Goal: Task Accomplishment & Management: Manage account settings

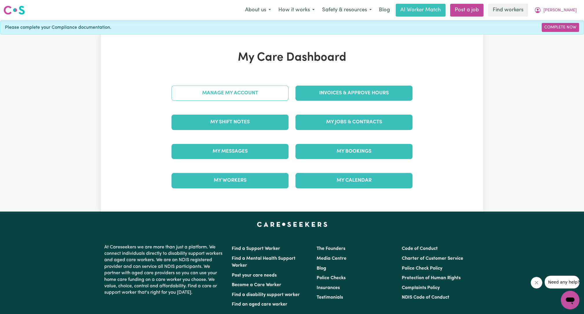
click at [266, 96] on link "Manage My Account" at bounding box center [230, 92] width 117 height 15
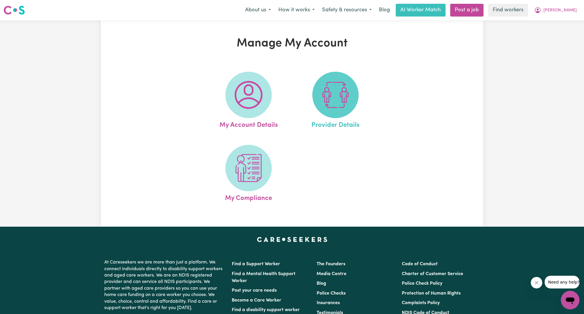
click at [327, 95] on img at bounding box center [336, 95] width 28 height 28
select select "NDIS_FUNDING_PLAN_MANAGED"
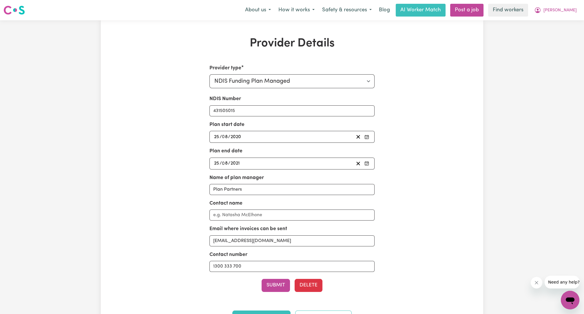
click at [282, 138] on div "[DATE] 25 / 0 8 / 2020" at bounding box center [283, 137] width 141 height 8
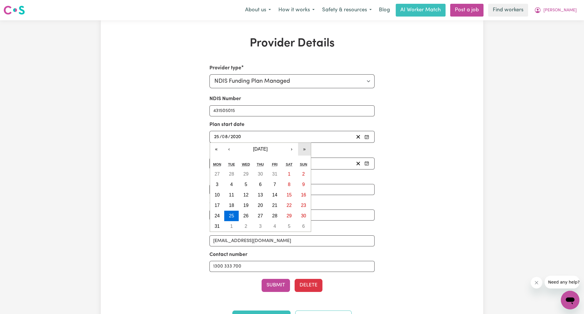
click at [303, 147] on button "»" at bounding box center [304, 149] width 13 height 13
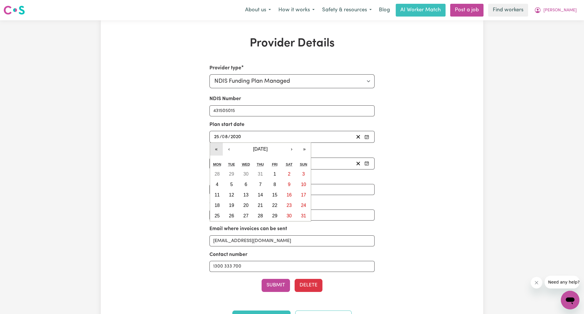
click at [216, 146] on button "«" at bounding box center [216, 149] width 13 height 13
click at [287, 150] on button "›" at bounding box center [291, 149] width 13 height 13
click at [288, 150] on button "›" at bounding box center [291, 149] width 13 height 13
click at [228, 147] on button "‹" at bounding box center [229, 149] width 13 height 13
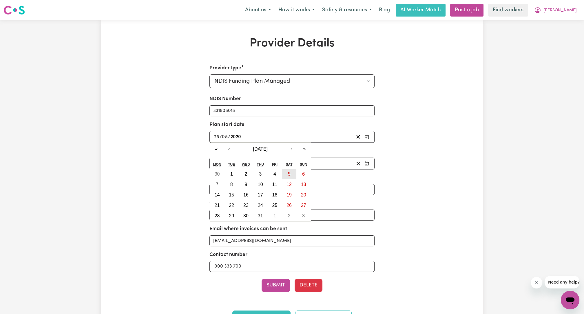
click at [289, 178] on button "5" at bounding box center [289, 174] width 14 height 10
type input "[DATE]"
type input "5"
type input "10"
type input "2024"
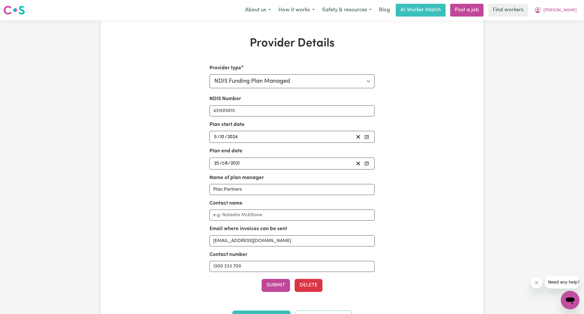
click at [294, 159] on div "[DATE] 25 / 0 8 / 2021" at bounding box center [283, 163] width 141 height 8
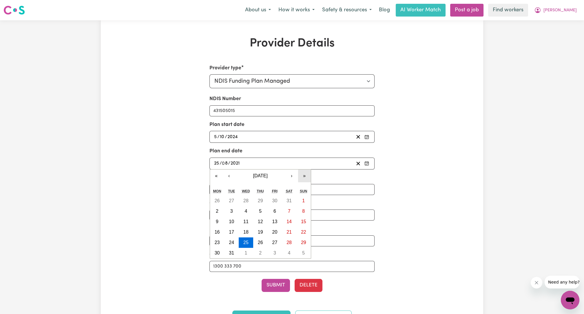
click at [303, 178] on button "»" at bounding box center [304, 175] width 13 height 13
click at [294, 175] on button "›" at bounding box center [291, 175] width 13 height 13
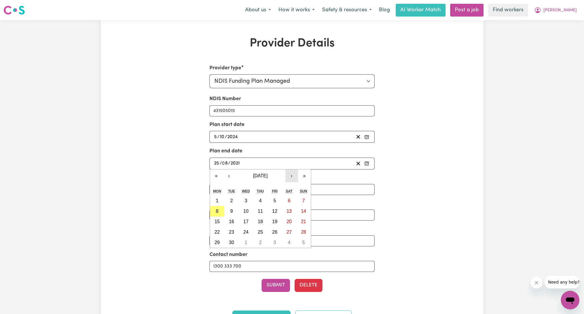
click at [294, 175] on button "›" at bounding box center [291, 175] width 13 height 13
click at [303, 201] on abbr "5" at bounding box center [303, 200] width 3 height 5
type input "[DATE]"
type input "5"
type input "10"
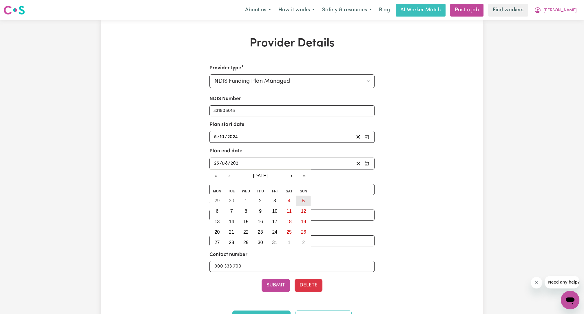
type input "2025"
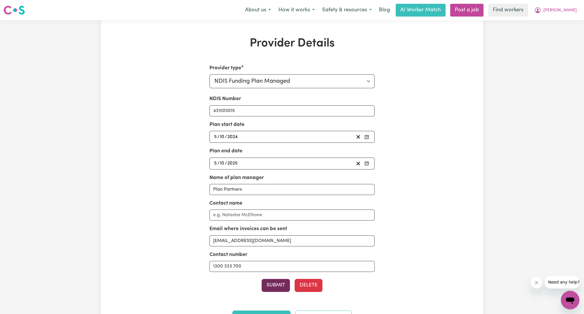
click at [277, 284] on button "Submit" at bounding box center [276, 284] width 28 height 13
click at [574, 8] on span "[PERSON_NAME]" at bounding box center [560, 10] width 33 height 6
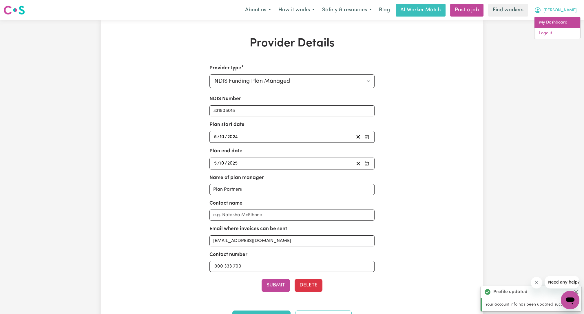
click at [563, 22] on link "My Dashboard" at bounding box center [558, 22] width 46 height 11
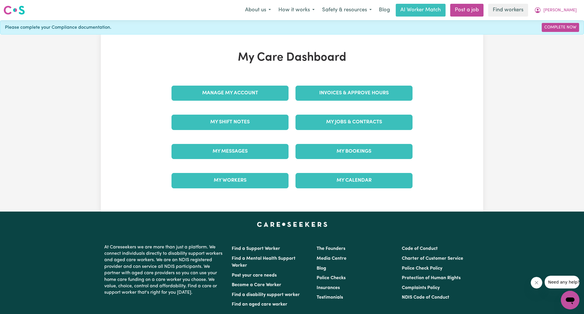
click at [363, 72] on div "My Care Dashboard Manage My Account Invoices & Approve Hours My Shift Notes My …" at bounding box center [292, 123] width 255 height 144
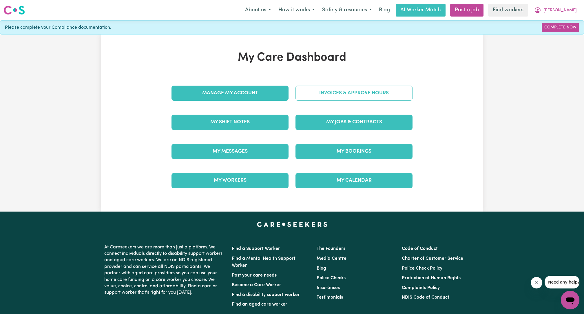
click at [346, 92] on link "Invoices & Approve Hours" at bounding box center [354, 92] width 117 height 15
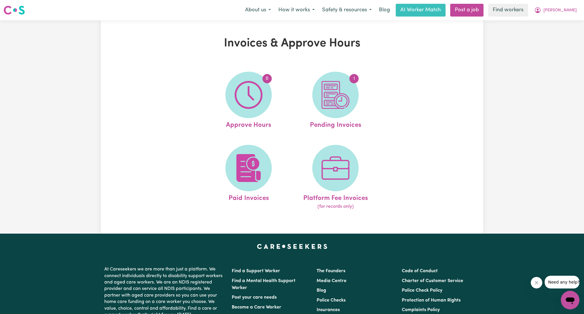
click at [346, 92] on img at bounding box center [336, 95] width 28 height 28
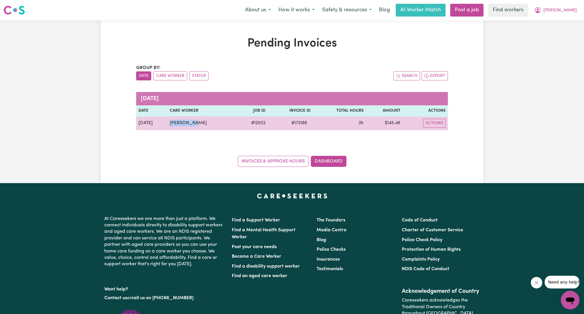
drag, startPoint x: 193, startPoint y: 125, endPoint x: 167, endPoint y: 125, distance: 26.1
click at [167, 125] on td "[PERSON_NAME]" at bounding box center [201, 123] width 69 height 14
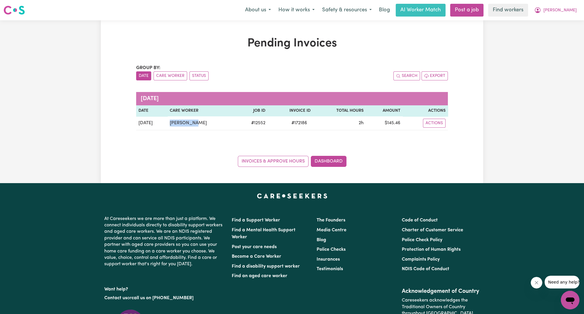
copy td "[PERSON_NAME]"
click at [565, 20] on nav "Menu About us How it works Safety & resources Blog AI Worker Match Post a job F…" at bounding box center [292, 10] width 584 height 20
click at [567, 14] on button "[PERSON_NAME]" at bounding box center [556, 10] width 50 height 12
click at [553, 39] on div "Pending Invoices Group by: Date Care Worker Status Search Export [DATE] Date Ca…" at bounding box center [292, 101] width 584 height 163
click at [556, 35] on div "Pending Invoices Group by: Date Care Worker Status Search Export [DATE] Date Ca…" at bounding box center [292, 101] width 584 height 163
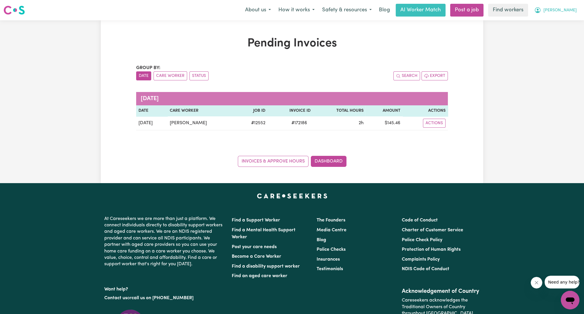
click at [563, 12] on span "[PERSON_NAME]" at bounding box center [560, 10] width 33 height 6
click at [549, 34] on link "Logout" at bounding box center [558, 33] width 46 height 11
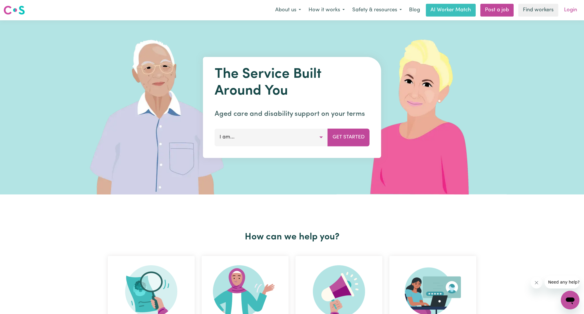
click at [573, 10] on link "Login" at bounding box center [571, 10] width 20 height 13
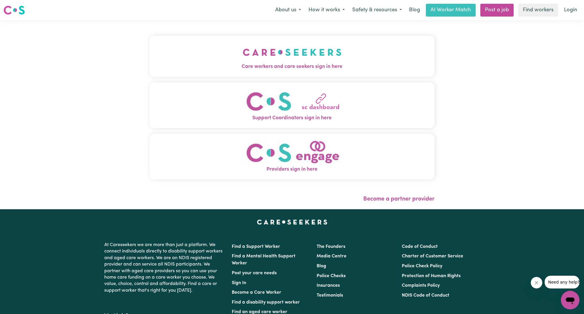
click at [305, 35] on div "Care workers and care seekers sign in here Support Coordinators sign in here Pr…" at bounding box center [292, 110] width 285 height 157
click at [298, 54] on img "Care workers and care seekers sign in here" at bounding box center [292, 51] width 99 height 21
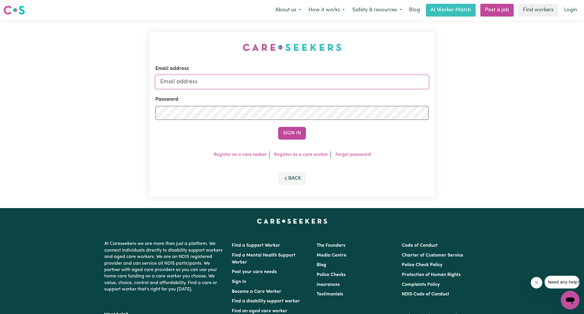
drag, startPoint x: 328, startPoint y: 88, endPoint x: 332, endPoint y: 82, distance: 6.4
click at [328, 88] on input "Email address" at bounding box center [292, 82] width 274 height 14
click at [332, 82] on input "Email address" at bounding box center [292, 82] width 274 height 14
click at [202, 87] on input "Email address" at bounding box center [292, 82] width 274 height 14
click at [173, 92] on form "Email address Password Sign In" at bounding box center [292, 102] width 274 height 74
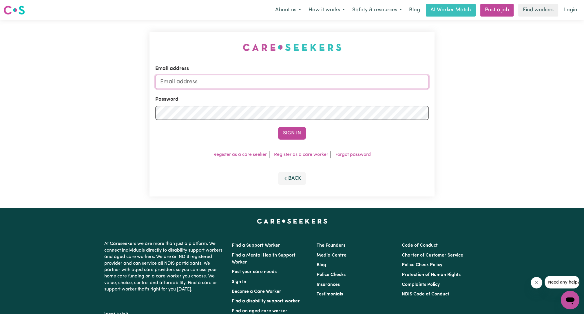
click at [186, 82] on input "Email address" at bounding box center [292, 82] width 274 height 14
drag, startPoint x: 190, startPoint y: 85, endPoint x: 342, endPoint y: 86, distance: 151.6
click at [340, 84] on input "[EMAIL_ADDRESS][PERSON_NAME][DOMAIN_NAME]" at bounding box center [292, 82] width 274 height 14
type input "superuser~[EMAIL_ADDRESS][DOMAIN_NAME]"
click at [300, 132] on button "Sign In" at bounding box center [292, 133] width 28 height 13
